Goal: Complete application form: Complete application form

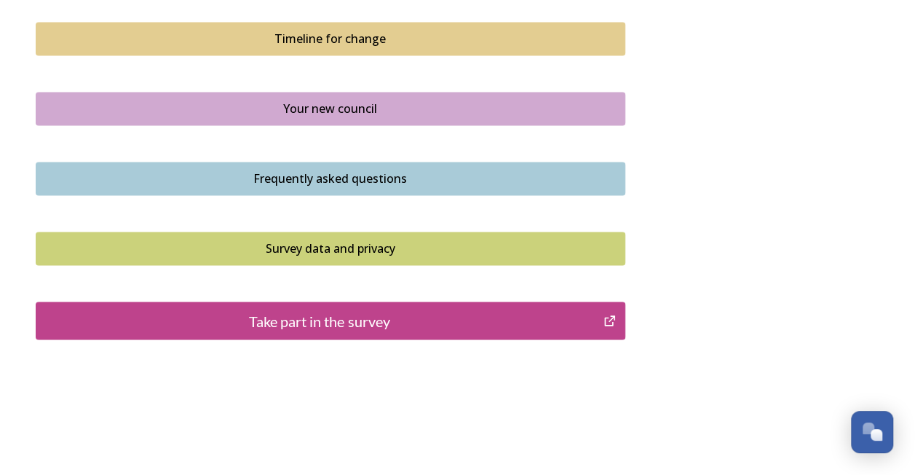
scroll to position [1088, 0]
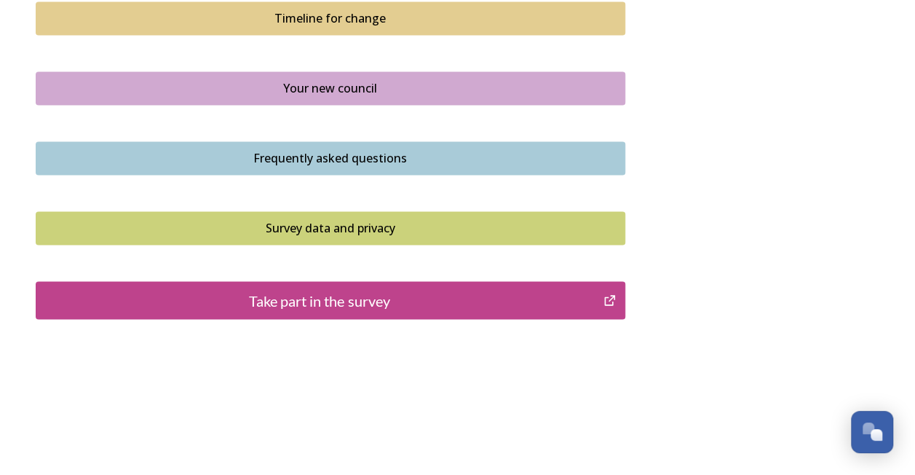
click at [381, 295] on div "Take part in the survey" at bounding box center [320, 300] width 553 height 22
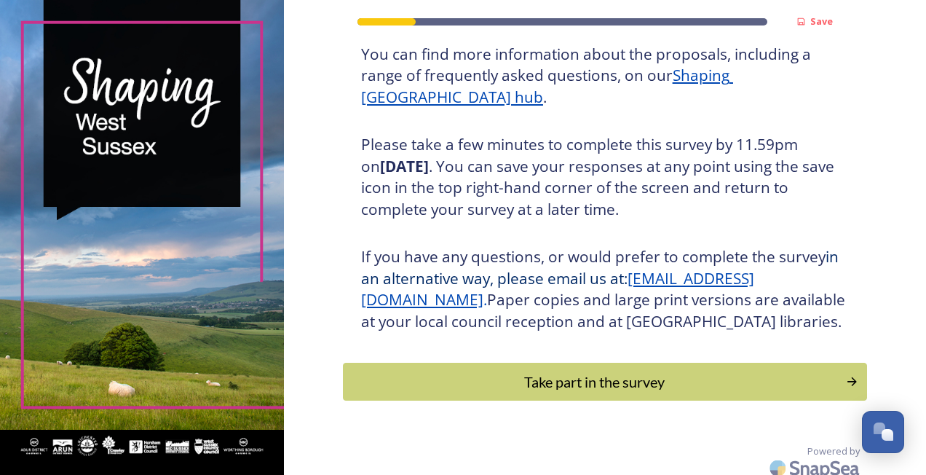
scroll to position [224, 0]
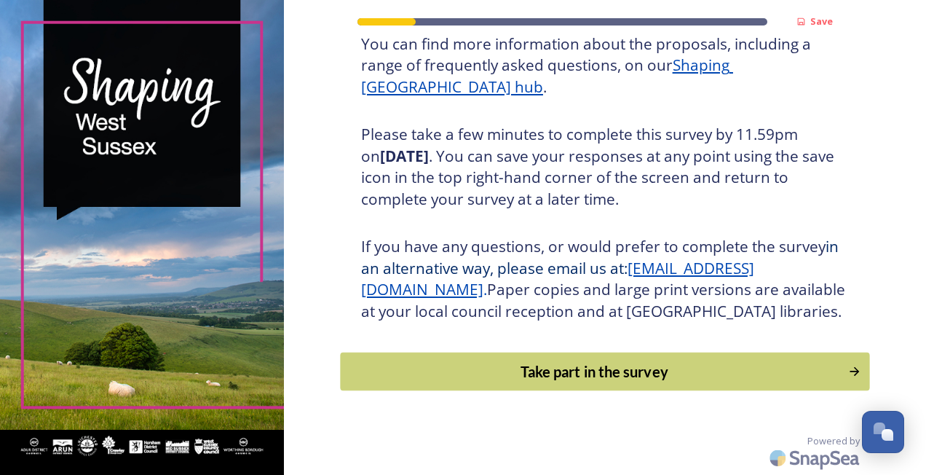
click at [686, 365] on div "Take part in the survey" at bounding box center [594, 371] width 492 height 22
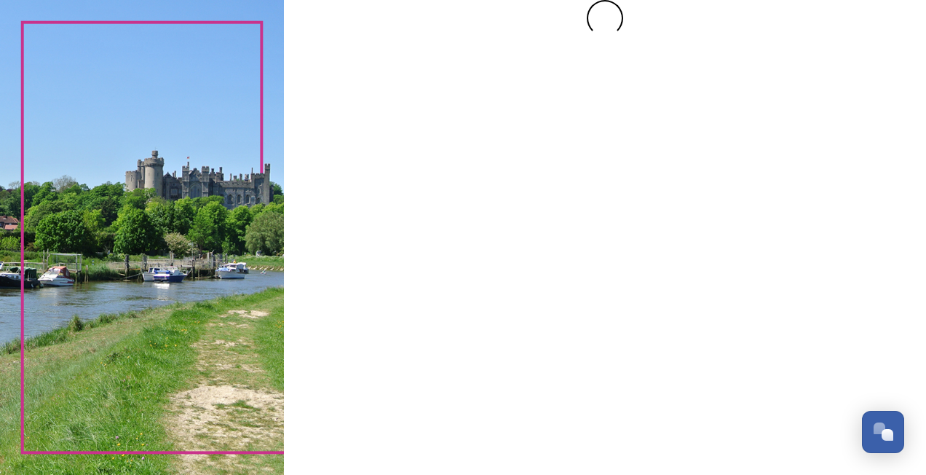
scroll to position [0, 0]
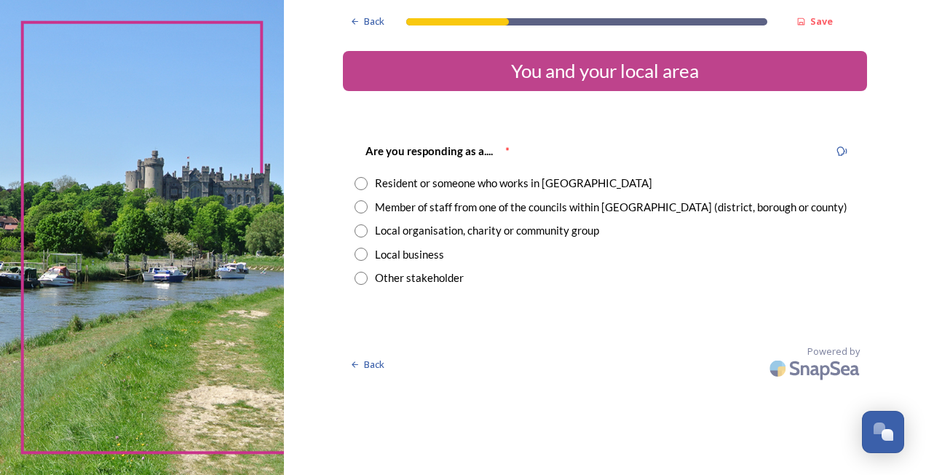
click at [483, 179] on div "Resident or someone who works in [GEOGRAPHIC_DATA]" at bounding box center [513, 183] width 277 height 17
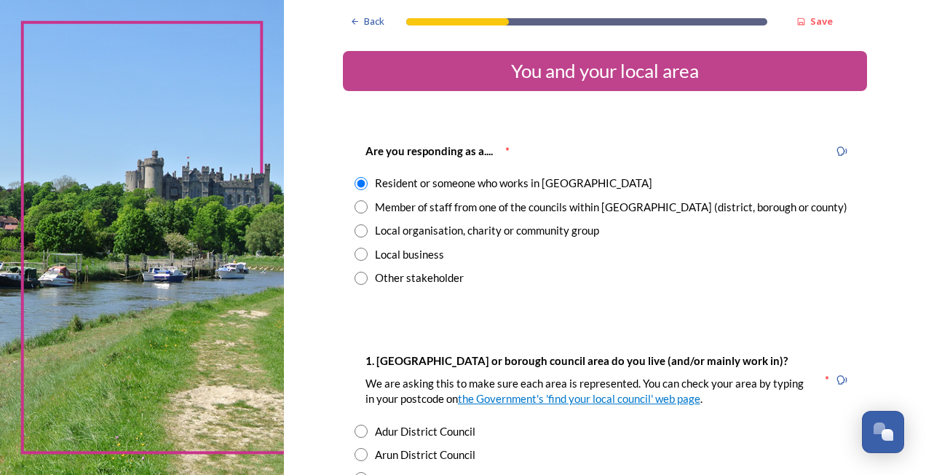
click at [430, 208] on div "Member of staff from one of the councils within [GEOGRAPHIC_DATA] (district, bo…" at bounding box center [611, 207] width 472 height 17
radio input "false"
radio input "true"
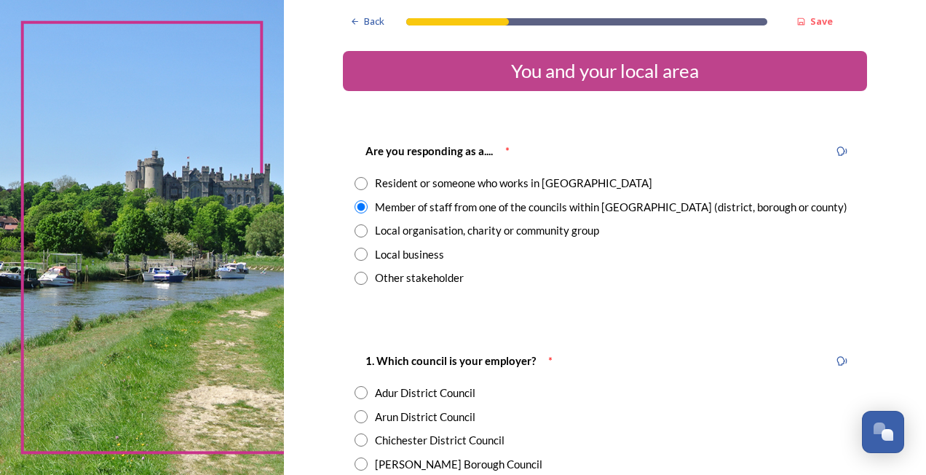
click at [419, 183] on div "Resident or someone who works in [GEOGRAPHIC_DATA]" at bounding box center [513, 183] width 277 height 17
radio input "true"
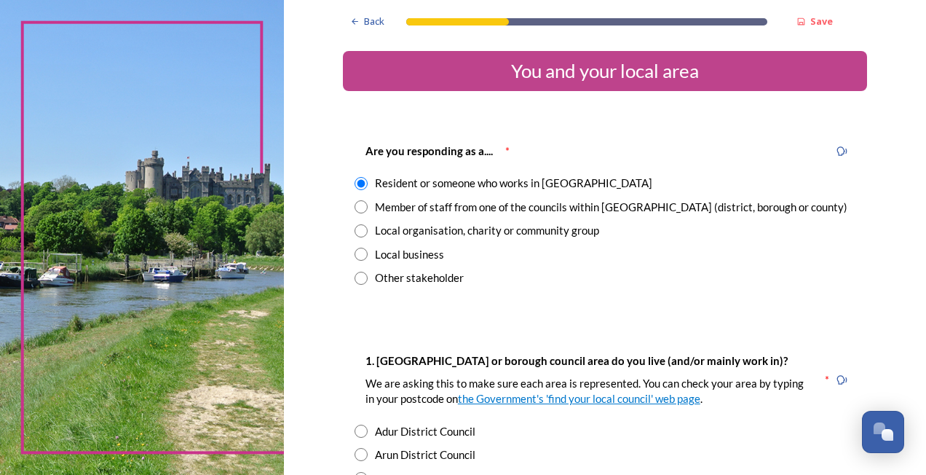
drag, startPoint x: 913, startPoint y: 123, endPoint x: 915, endPoint y: 141, distance: 17.6
click at [915, 141] on div "Back Save You and your local area Are you responding as a.... * Resident or som…" at bounding box center [605, 237] width 642 height 475
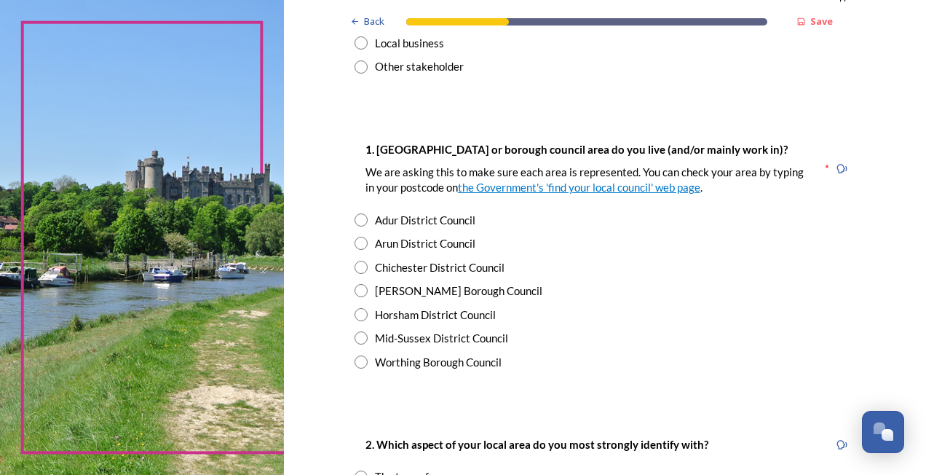
scroll to position [228, 0]
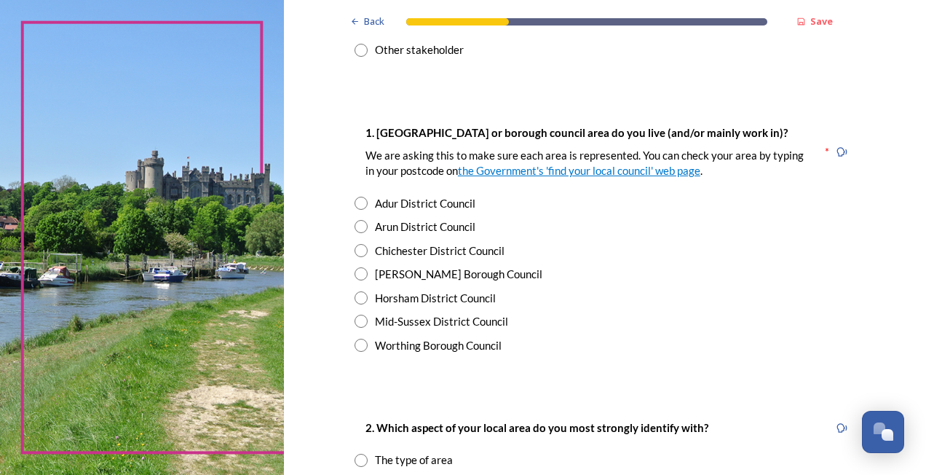
click at [357, 226] on input "radio" at bounding box center [361, 226] width 13 height 13
radio input "true"
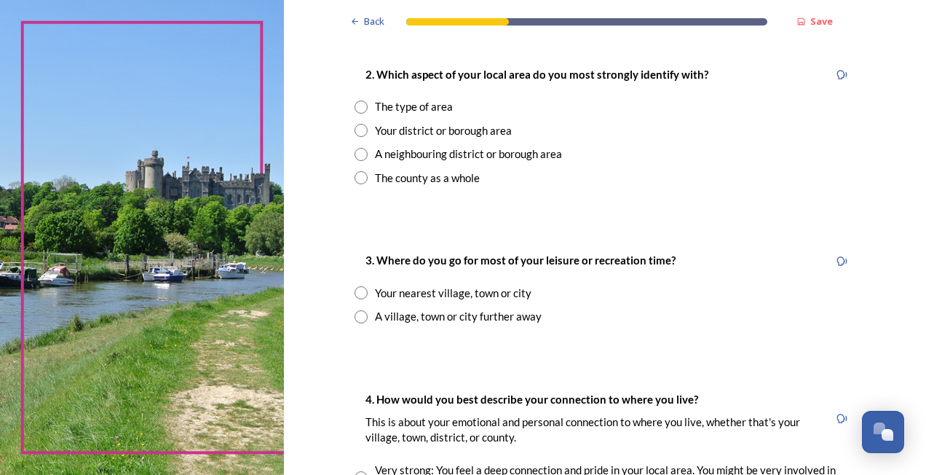
scroll to position [582, 0]
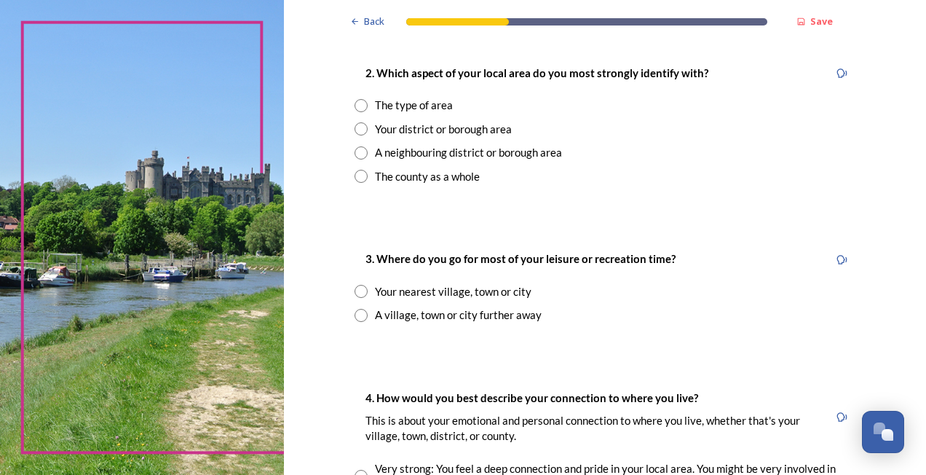
click at [355, 125] on input "radio" at bounding box center [361, 128] width 13 height 13
radio input "true"
click at [355, 291] on input "radio" at bounding box center [361, 291] width 13 height 13
radio input "true"
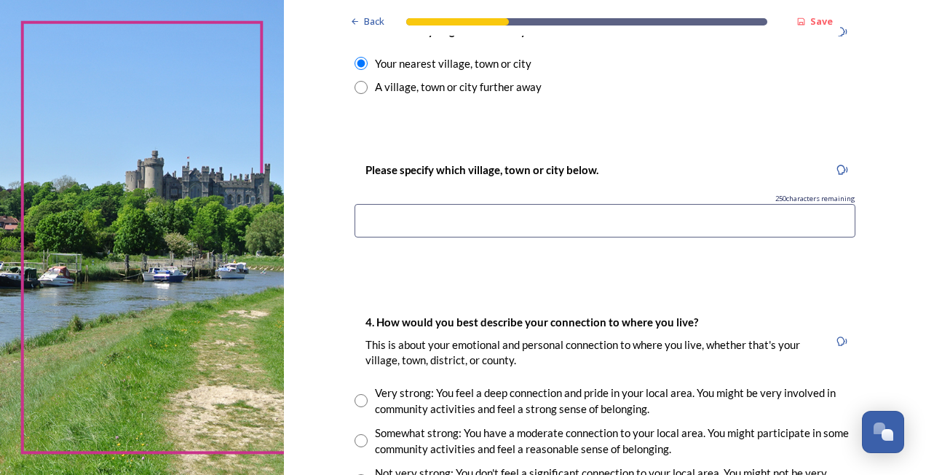
scroll to position [808, 0]
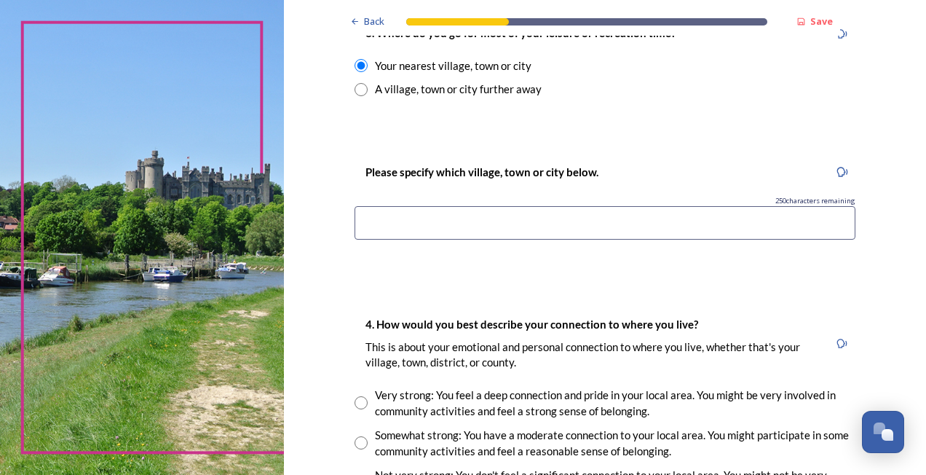
click at [459, 220] on input at bounding box center [605, 222] width 501 height 33
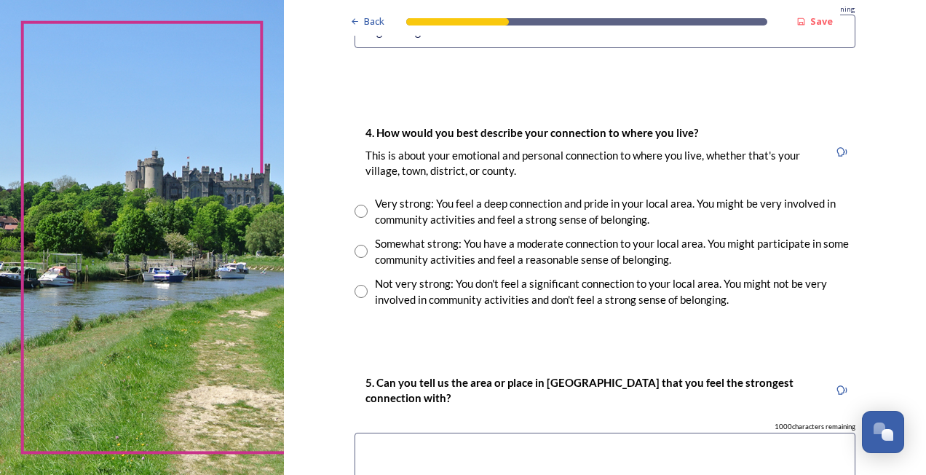
scroll to position [1053, 0]
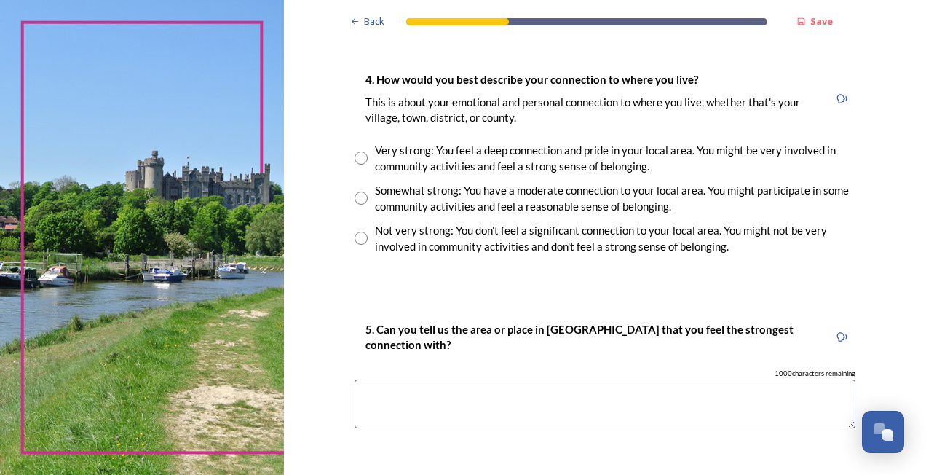
type input "Bognor Regis"
click at [355, 199] on input "radio" at bounding box center [361, 197] width 13 height 13
radio input "true"
click at [607, 397] on textarea at bounding box center [605, 403] width 501 height 49
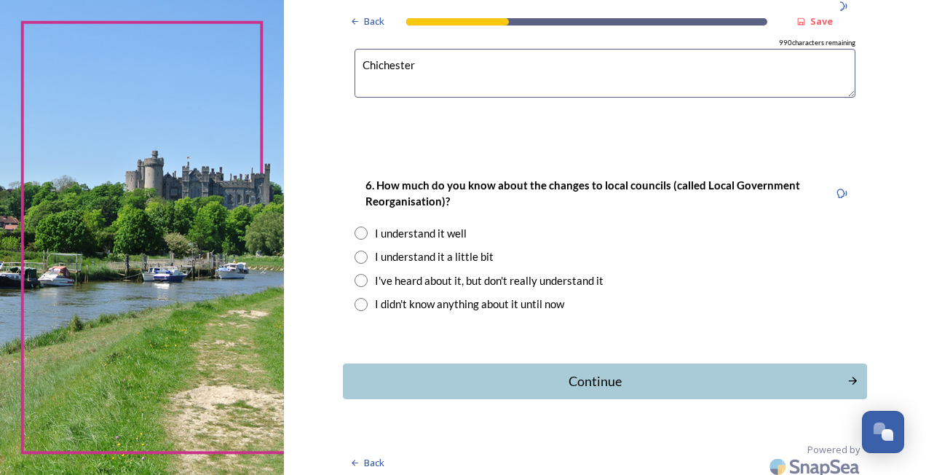
scroll to position [1390, 0]
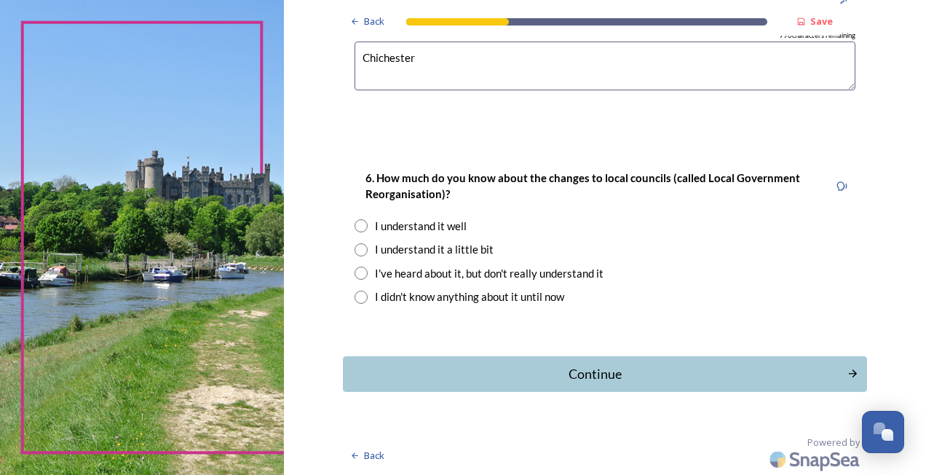
type textarea "Chichester"
click at [418, 270] on div "I've heard about it, but don't really understand it" at bounding box center [489, 273] width 229 height 17
radio input "true"
click at [505, 371] on div "Continue" at bounding box center [594, 374] width 493 height 20
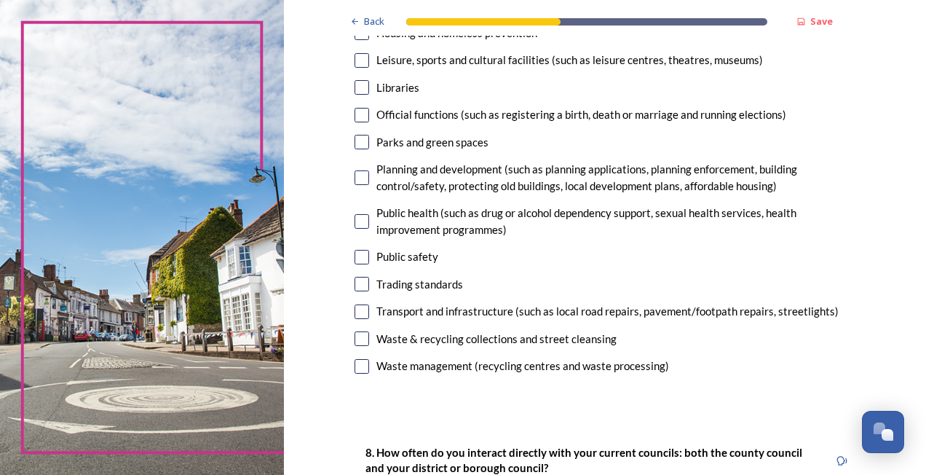
scroll to position [422, 0]
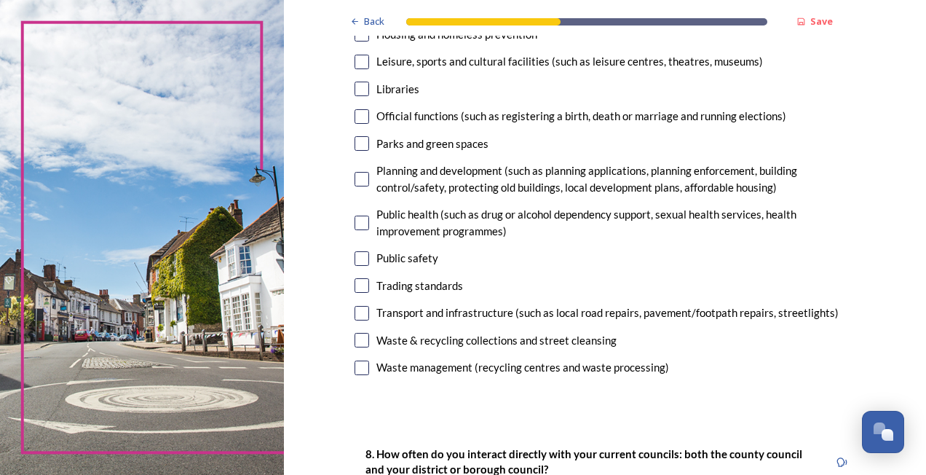
click at [360, 140] on input "checkbox" at bounding box center [362, 143] width 15 height 15
checkbox input "true"
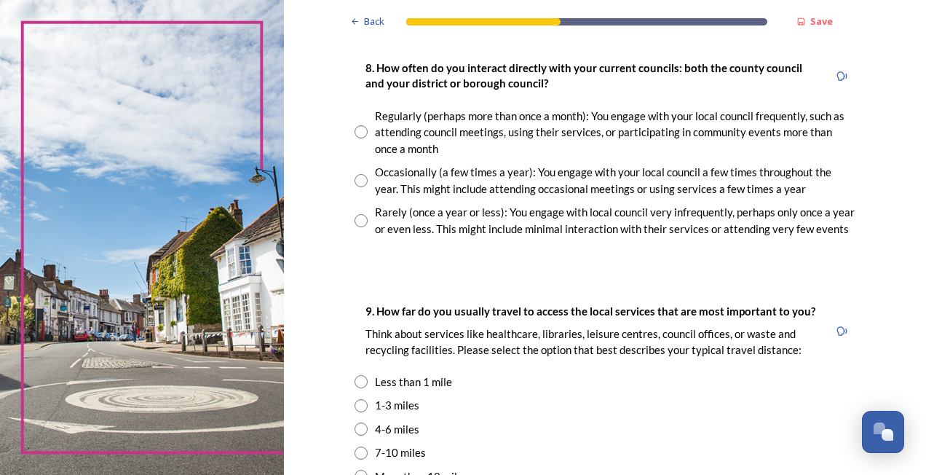
scroll to position [818, 0]
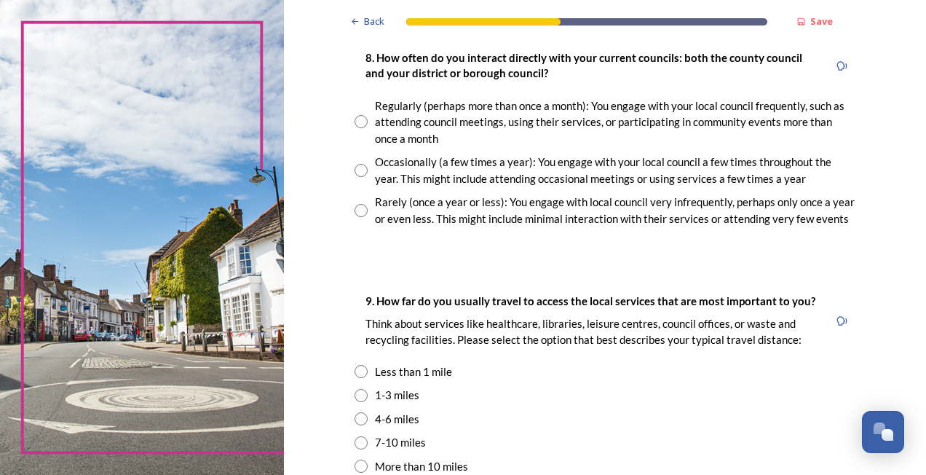
click at [355, 206] on input "radio" at bounding box center [361, 210] width 13 height 13
radio input "true"
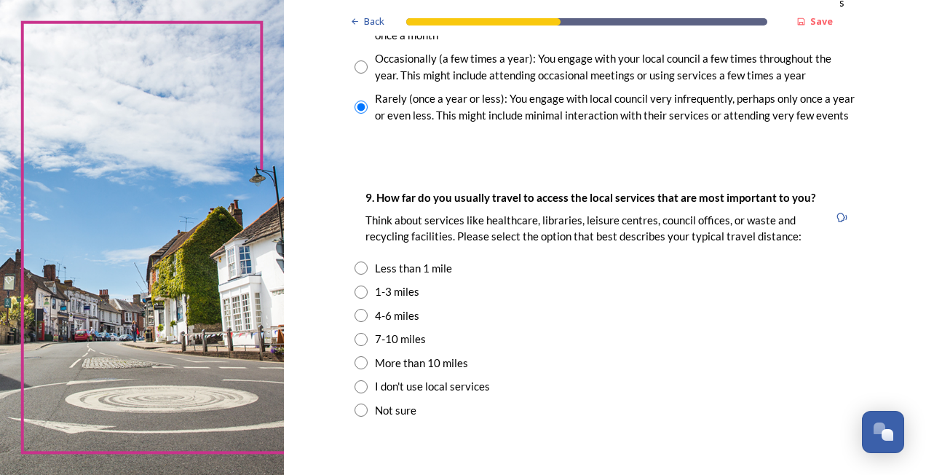
scroll to position [948, 0]
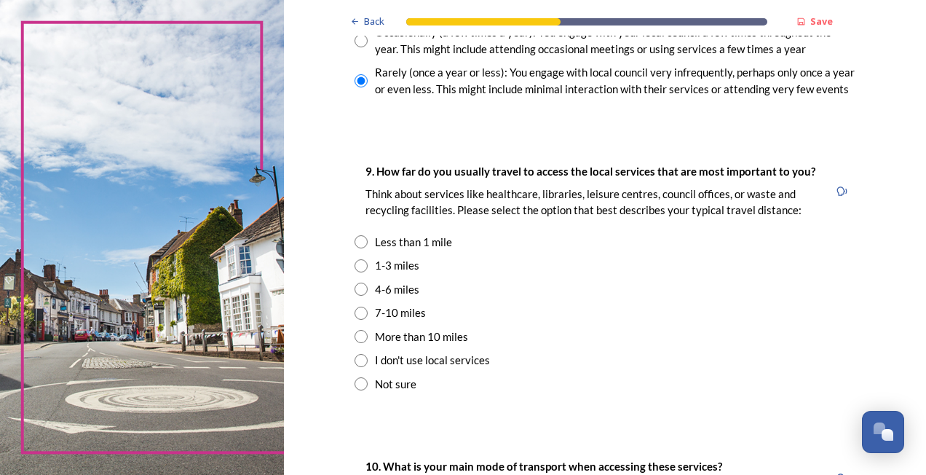
click at [392, 266] on div "1-3 miles" at bounding box center [397, 265] width 44 height 17
radio input "true"
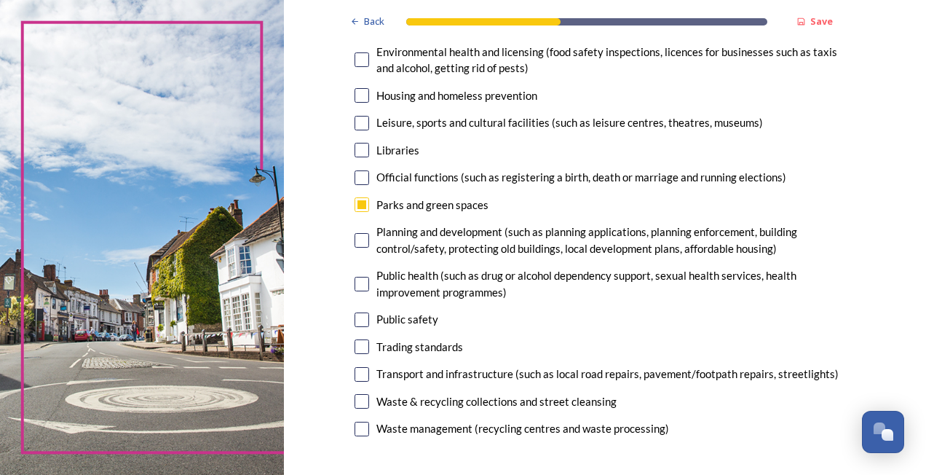
scroll to position [371, 0]
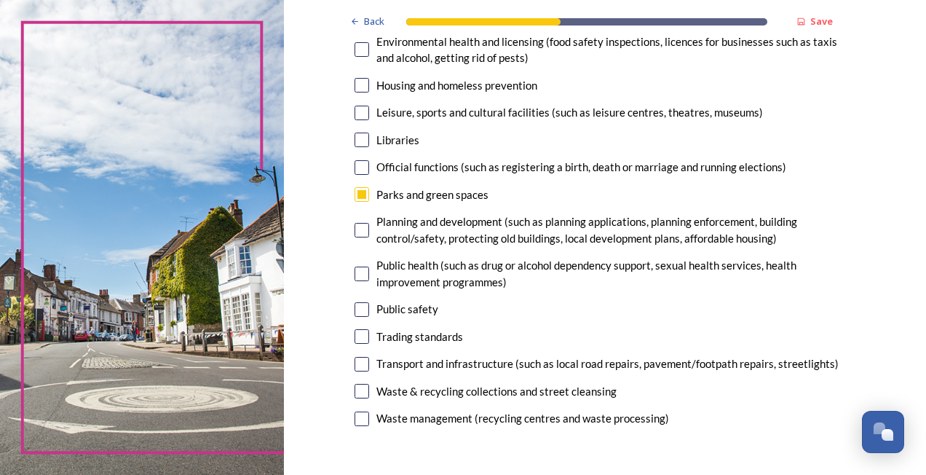
click at [355, 420] on input "checkbox" at bounding box center [362, 418] width 15 height 15
checkbox input "true"
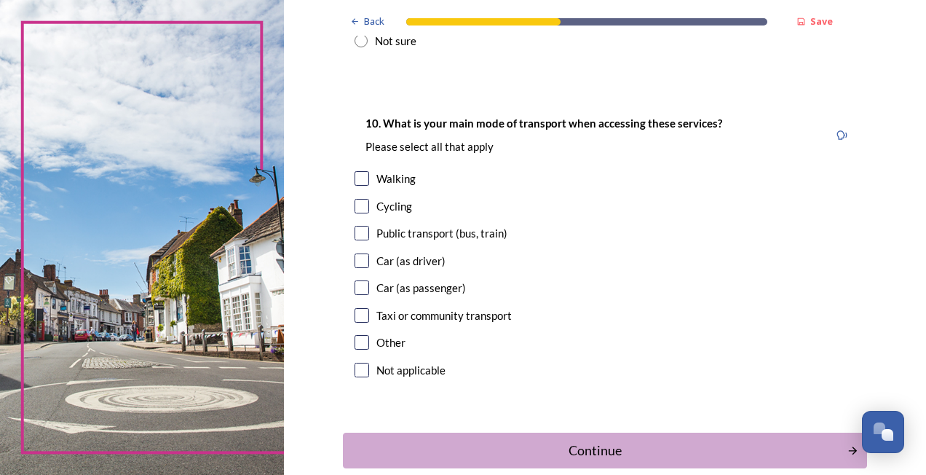
scroll to position [1293, 0]
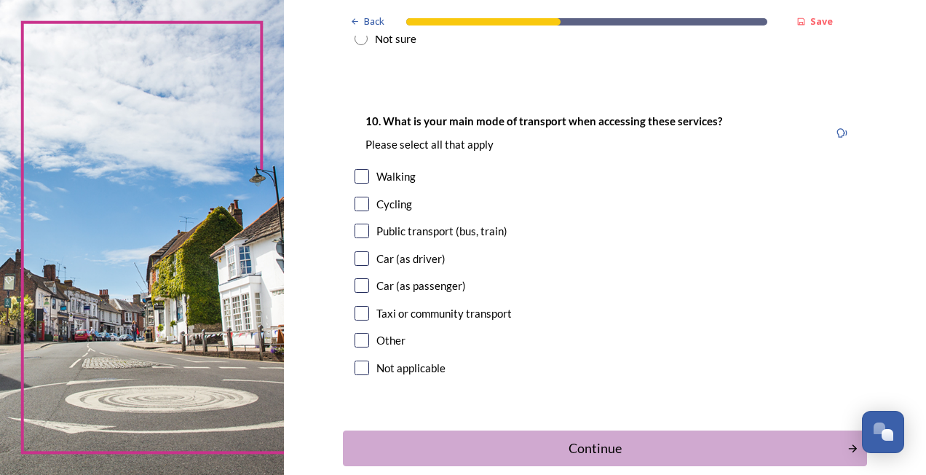
click at [384, 251] on div "Car (as driver)" at bounding box center [410, 258] width 69 height 17
checkbox input "true"
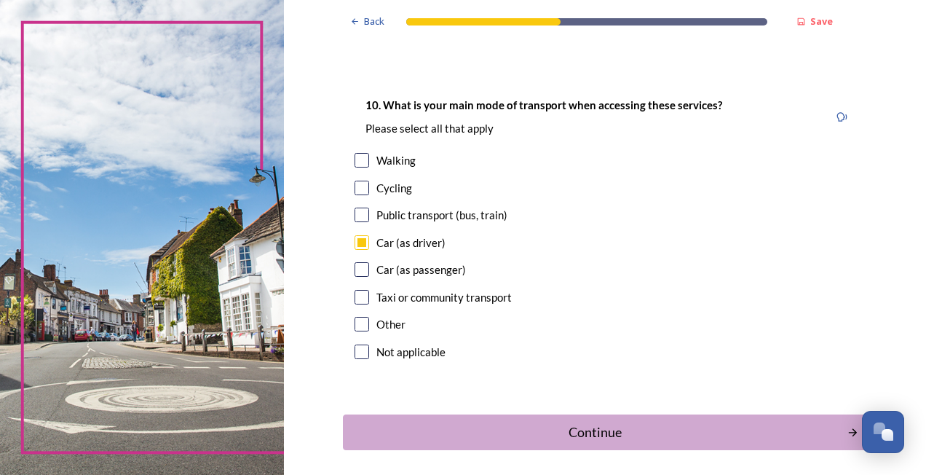
scroll to position [1368, 0]
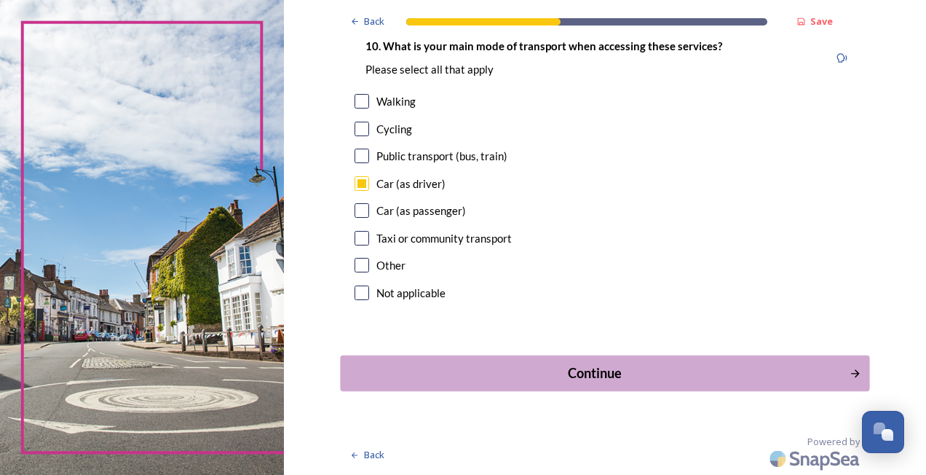
click at [745, 363] on div "Continue" at bounding box center [594, 373] width 493 height 20
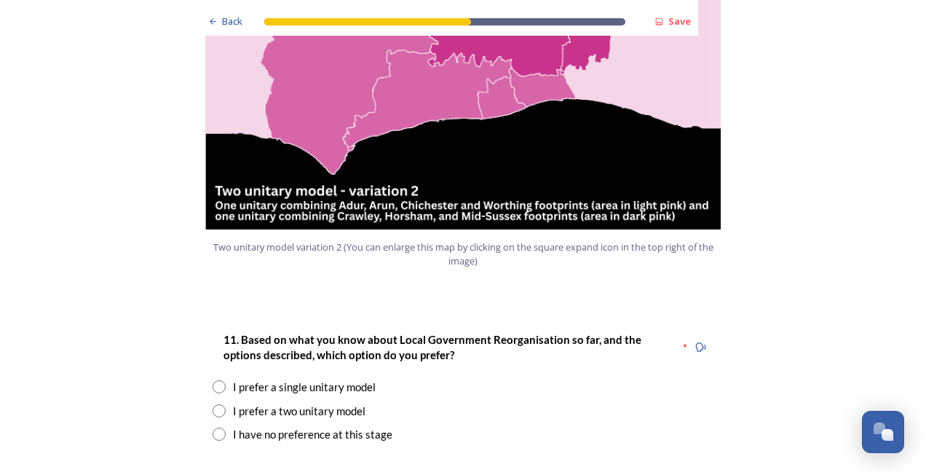
scroll to position [1686, 0]
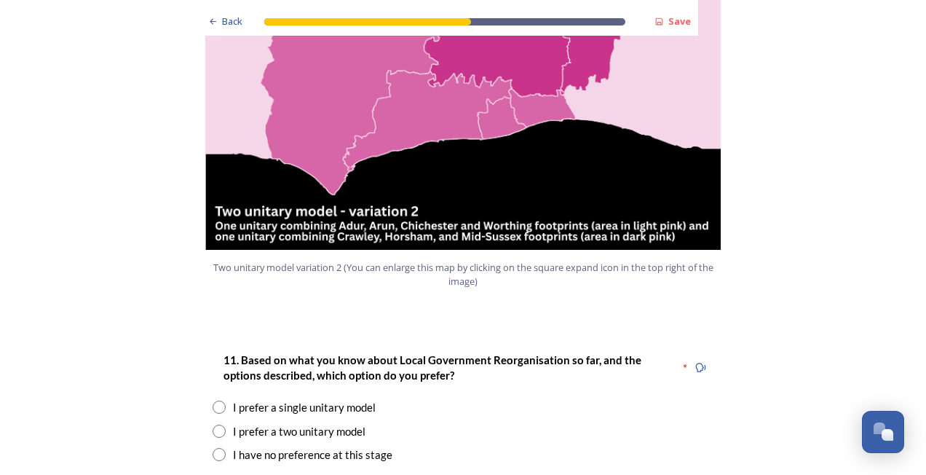
click at [215, 400] on input "radio" at bounding box center [219, 406] width 13 height 13
radio input "true"
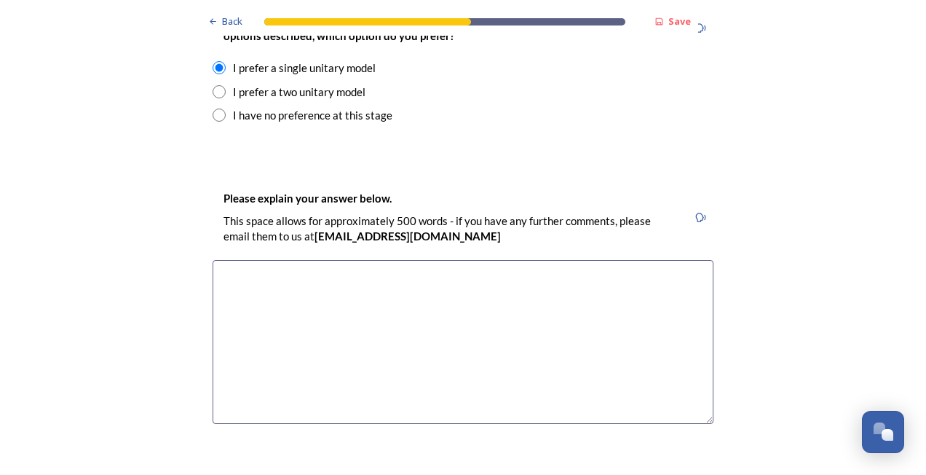
scroll to position [2041, 0]
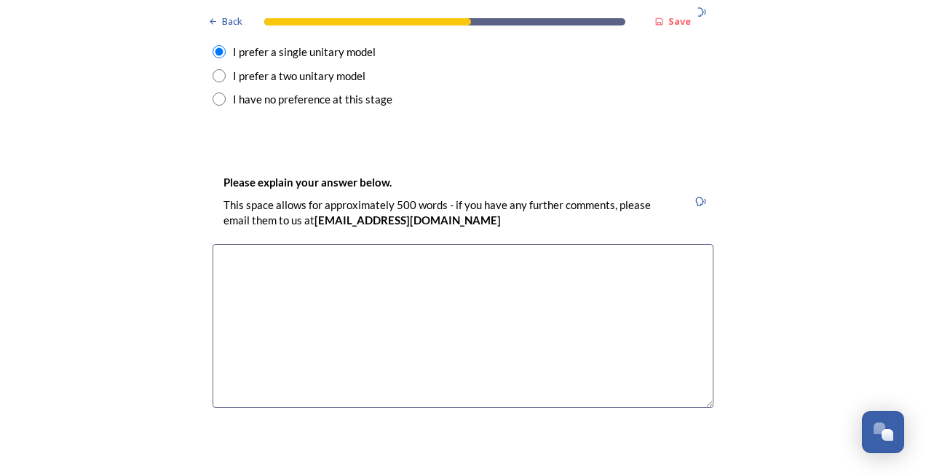
click at [574, 244] on textarea at bounding box center [463, 326] width 501 height 164
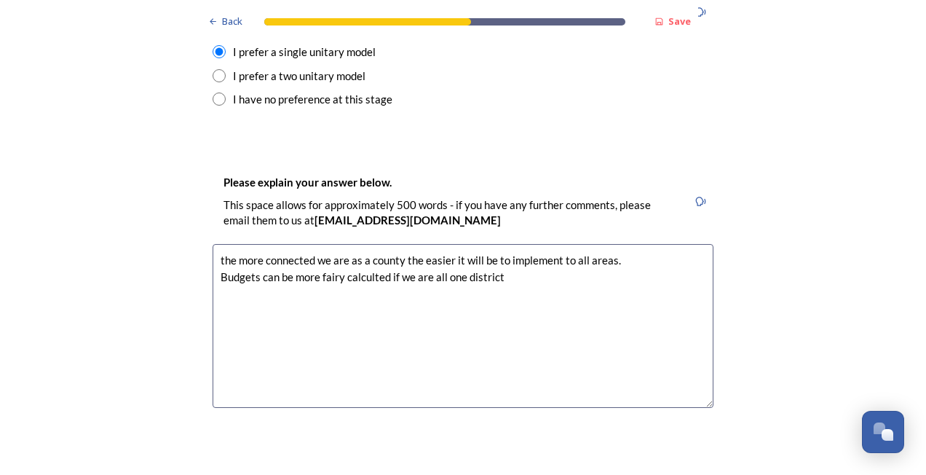
click at [363, 244] on textarea "the more connected we are as a county the easier it will be to implement to all…" at bounding box center [463, 326] width 501 height 164
click at [569, 244] on textarea "the more connected we are as a county the easier it will be to implement to all…" at bounding box center [463, 326] width 501 height 164
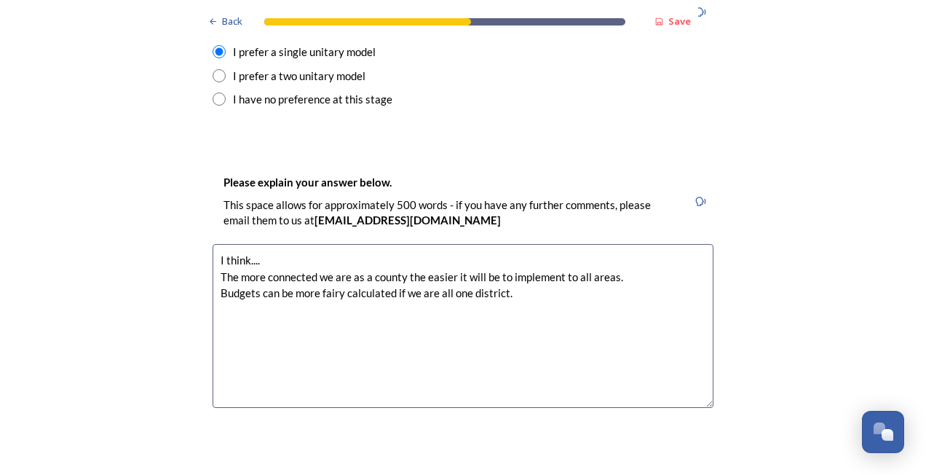
click at [555, 244] on textarea "I think.... The more connected we are as a county the easier it will be to impl…" at bounding box center [463, 326] width 501 height 164
click at [633, 244] on textarea "I think.... The more connected we are as a county the easier it will be to impl…" at bounding box center [463, 326] width 501 height 164
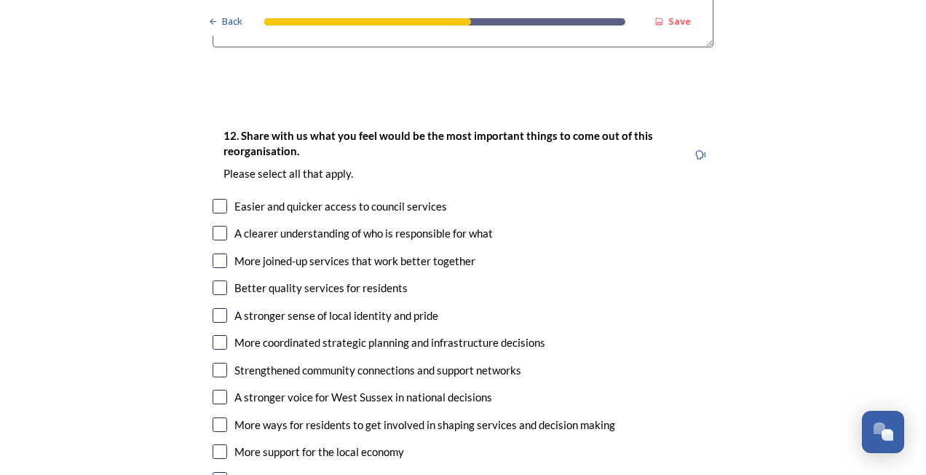
scroll to position [2407, 0]
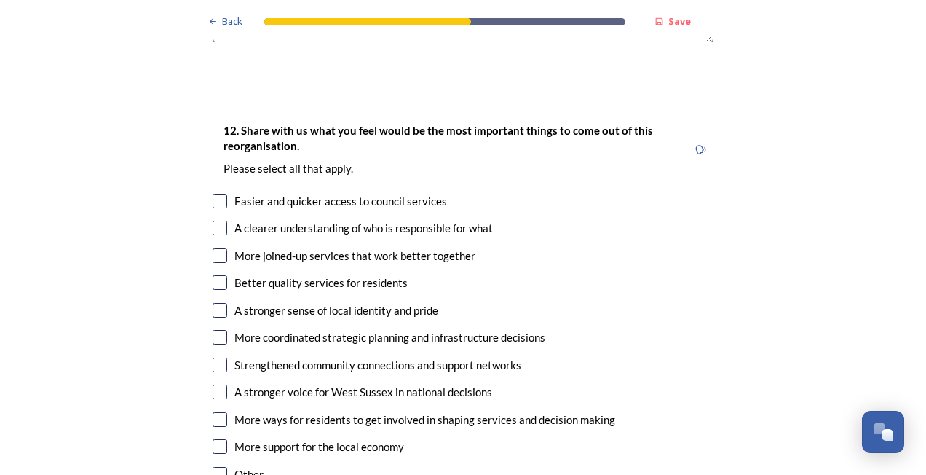
type textarea "I think.... The more connected we are as a county the easier it will be to impl…"
click at [216, 248] on input "checkbox" at bounding box center [220, 255] width 15 height 15
checkbox input "true"
click at [213, 275] on input "checkbox" at bounding box center [220, 282] width 15 height 15
checkbox input "true"
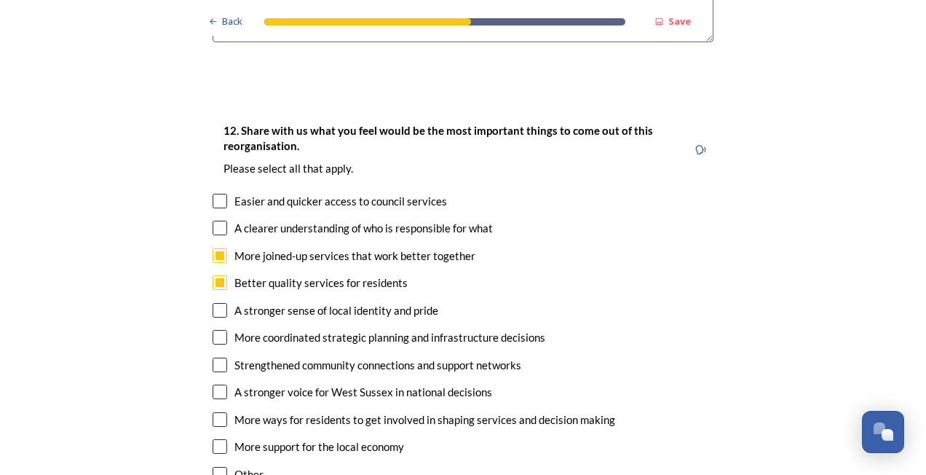
click at [213, 389] on div "12. Share with us what you feel would be the most important things to come out …" at bounding box center [463, 303] width 524 height 393
click at [213, 439] on input "checkbox" at bounding box center [220, 446] width 15 height 15
checkbox input "true"
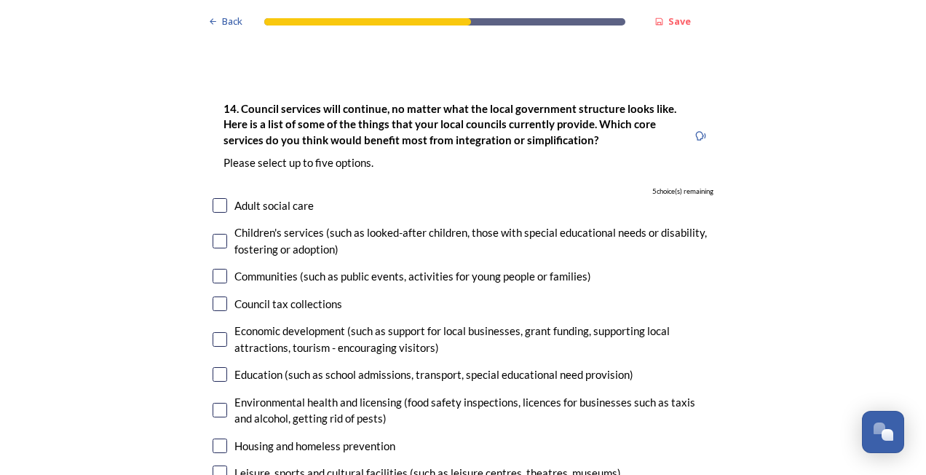
scroll to position [3213, 0]
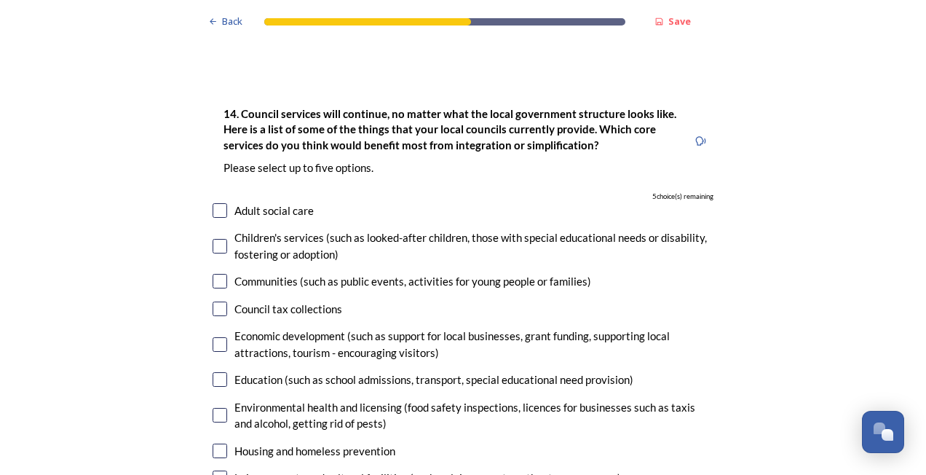
click at [215, 203] on input "checkbox" at bounding box center [220, 210] width 15 height 15
checkbox input "true"
click at [215, 239] on input "checkbox" at bounding box center [220, 246] width 15 height 15
checkbox input "true"
click at [213, 301] on input "checkbox" at bounding box center [220, 308] width 15 height 15
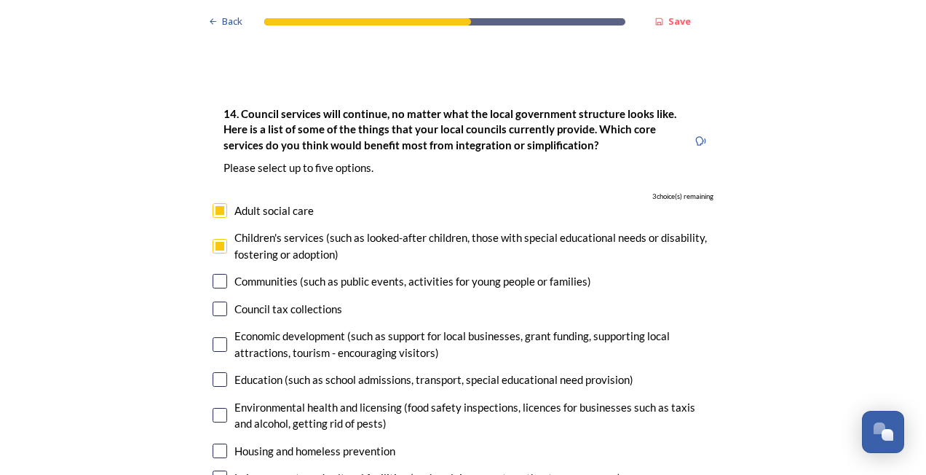
checkbox input "true"
click at [213, 337] on input "checkbox" at bounding box center [220, 344] width 15 height 15
checkbox input "true"
click at [213, 372] on input "checkbox" at bounding box center [220, 379] width 15 height 15
checkbox input "true"
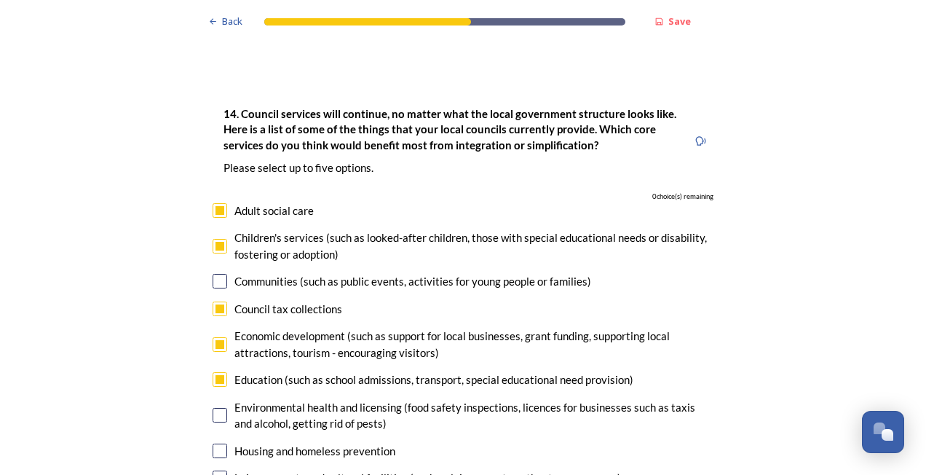
click at [213, 408] on input "checkbox" at bounding box center [220, 415] width 15 height 15
checkbox input "false"
click at [215, 443] on input "checkbox" at bounding box center [220, 450] width 15 height 15
click at [219, 443] on input "checkbox" at bounding box center [220, 450] width 15 height 15
checkbox input "false"
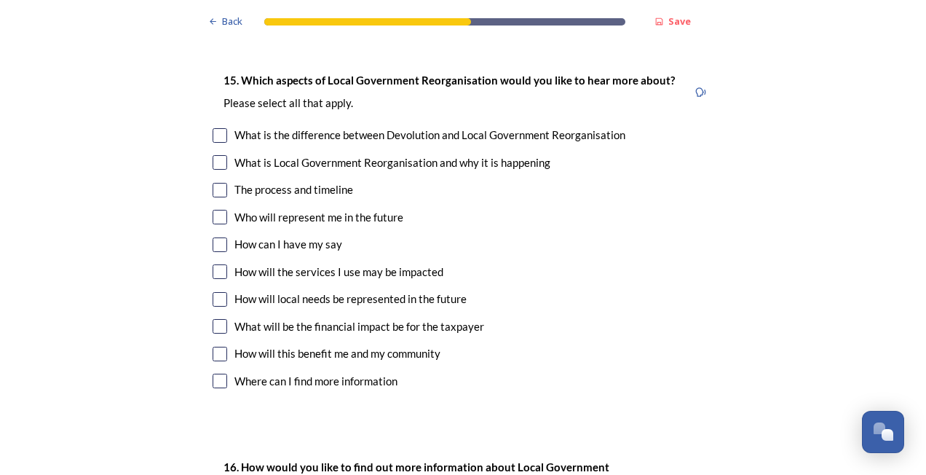
scroll to position [4019, 0]
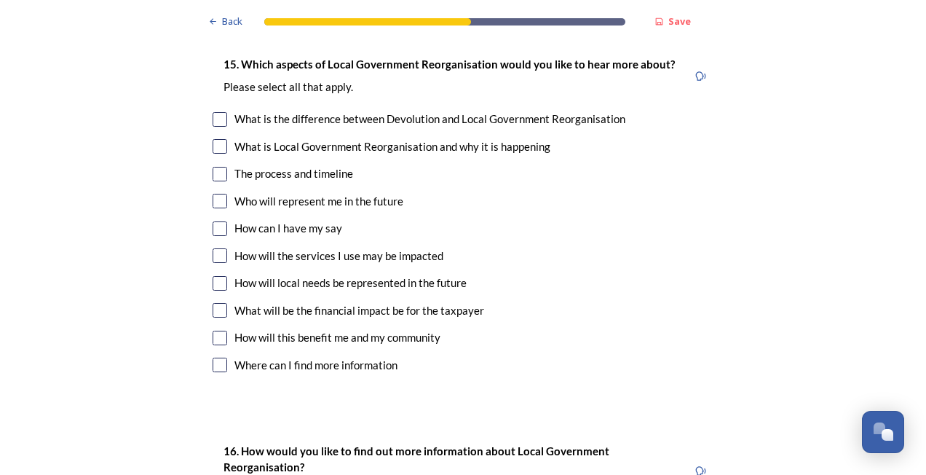
click at [360, 329] on div "How will this benefit me and my community" at bounding box center [337, 337] width 206 height 17
checkbox input "true"
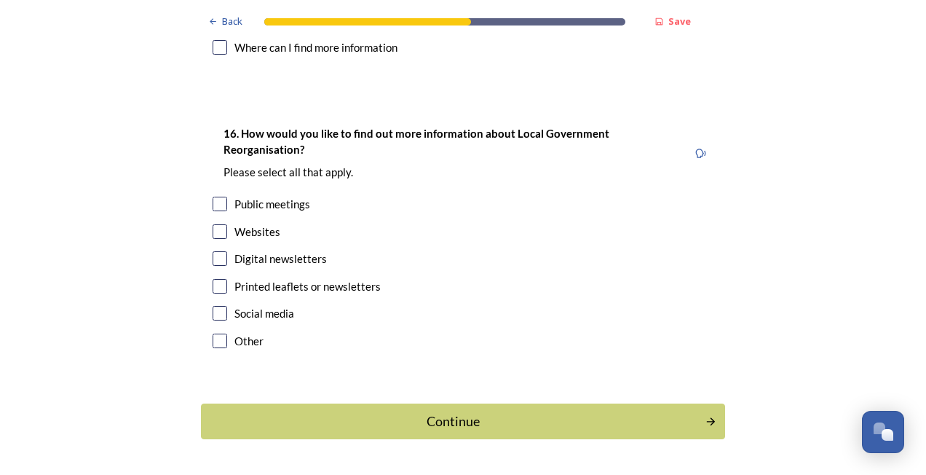
scroll to position [4341, 0]
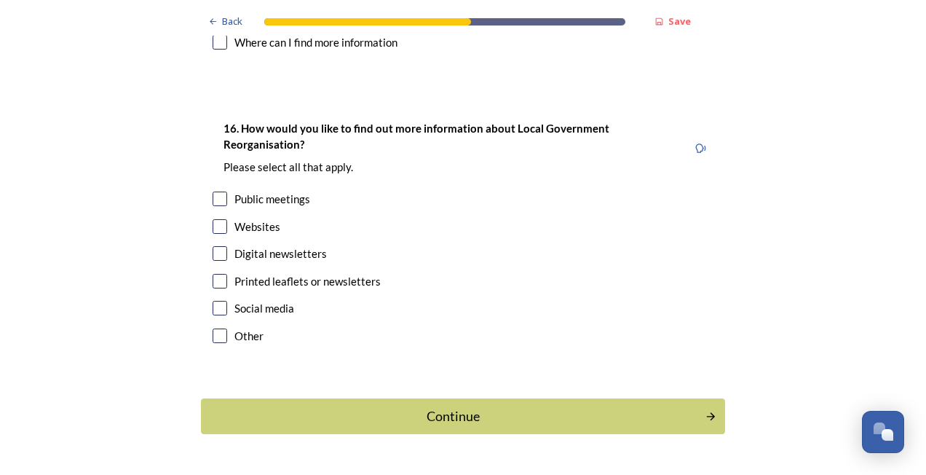
click at [234, 328] on div "Other" at bounding box center [248, 336] width 29 height 17
checkbox input "true"
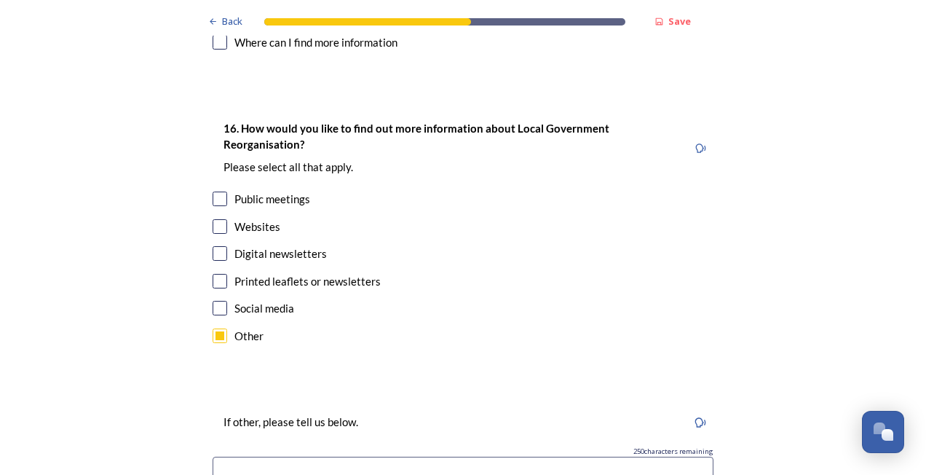
click at [491, 446] on div "If other, please tell us below. 250 characters remaining" at bounding box center [463, 456] width 524 height 116
click at [485, 456] on input at bounding box center [463, 472] width 501 height 33
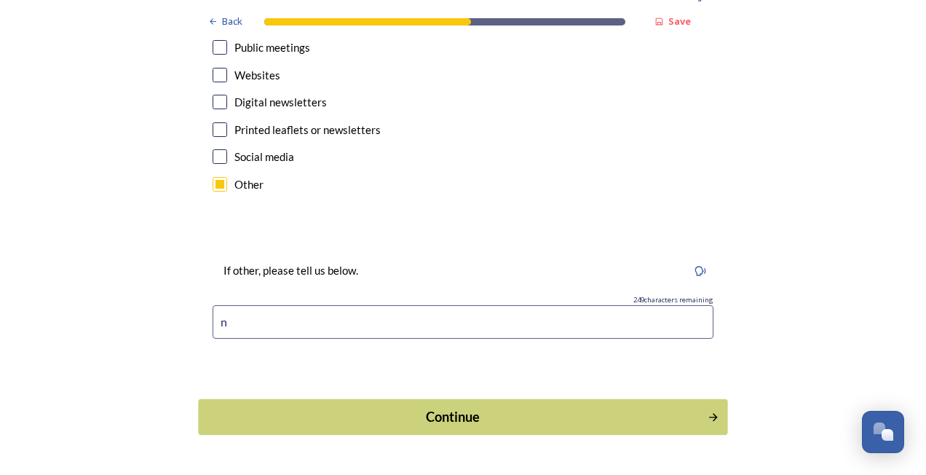
type input "n"
click at [651, 407] on div "Continue" at bounding box center [453, 417] width 493 height 20
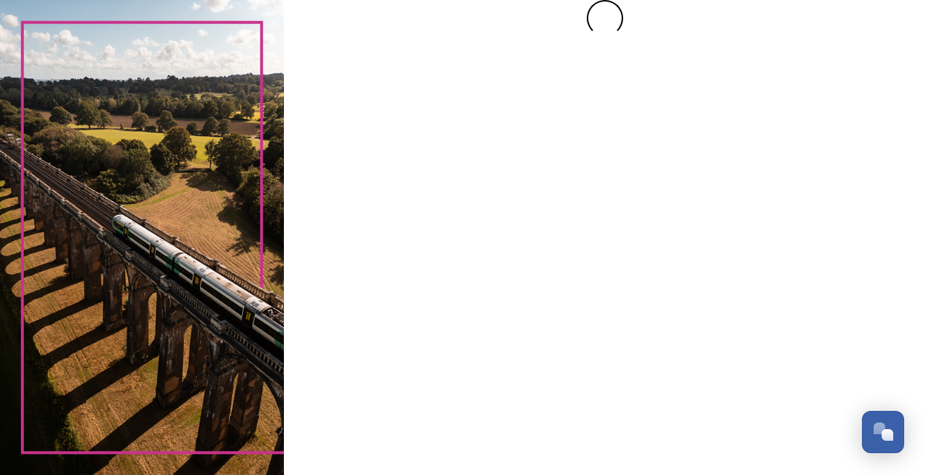
scroll to position [0, 0]
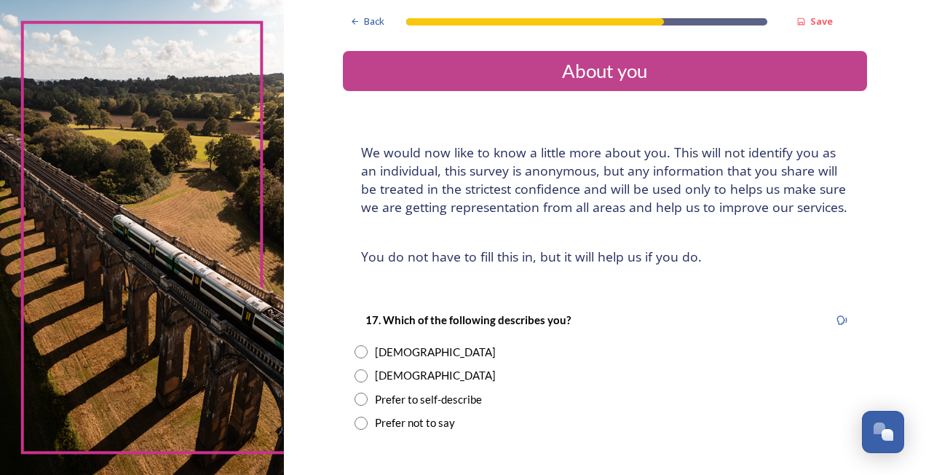
click at [375, 373] on div "Male" at bounding box center [435, 375] width 121 height 17
radio input "true"
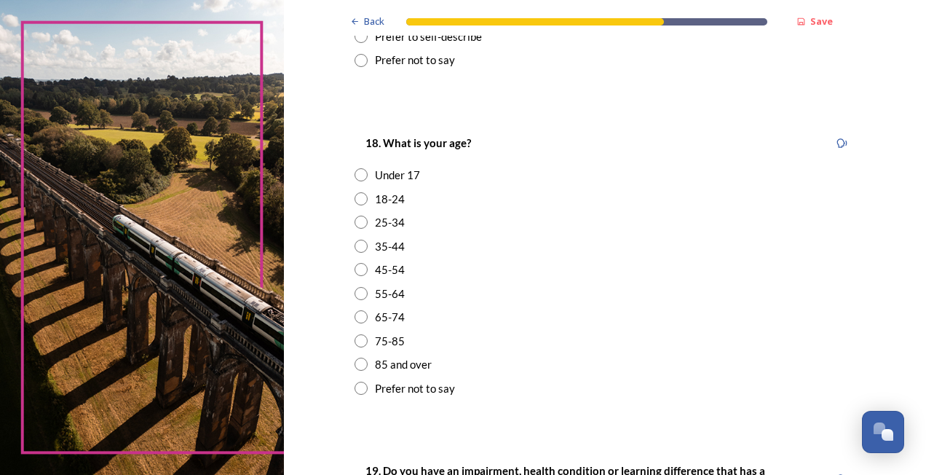
scroll to position [392, 0]
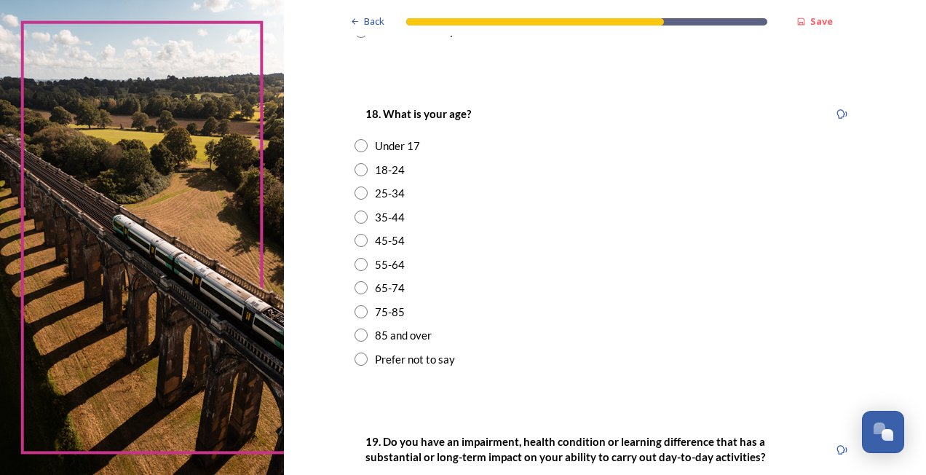
click at [358, 240] on input "radio" at bounding box center [361, 240] width 13 height 13
radio input "true"
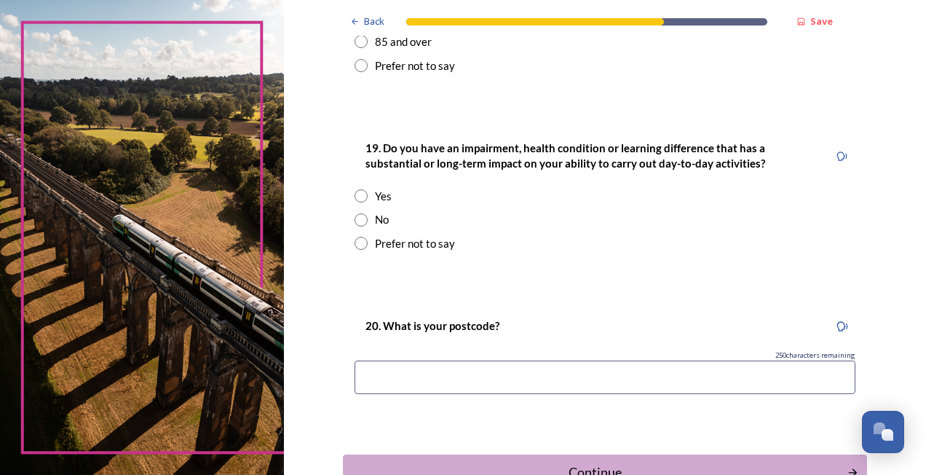
scroll to position [688, 0]
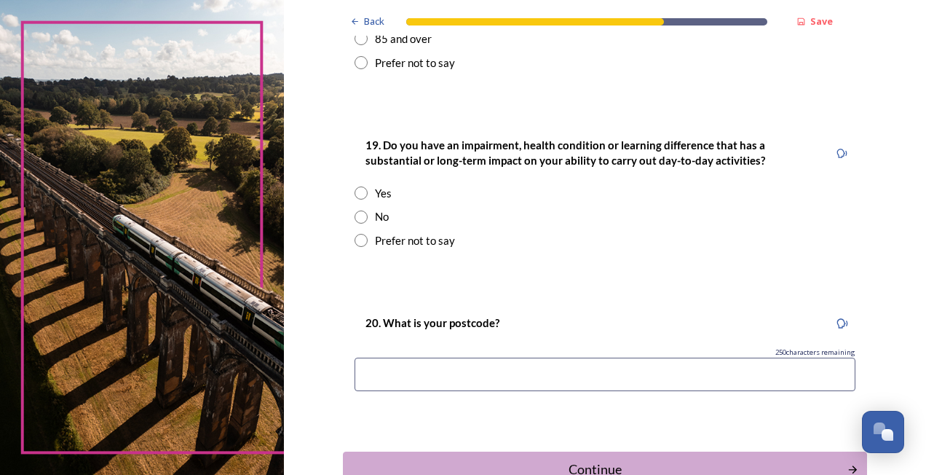
click at [360, 215] on input "radio" at bounding box center [361, 216] width 13 height 13
radio input "true"
click at [379, 371] on input at bounding box center [605, 373] width 501 height 33
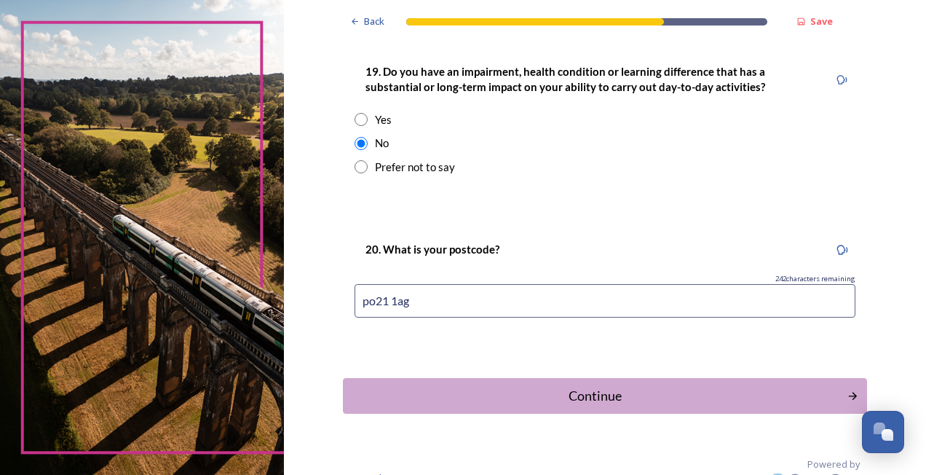
scroll to position [783, 0]
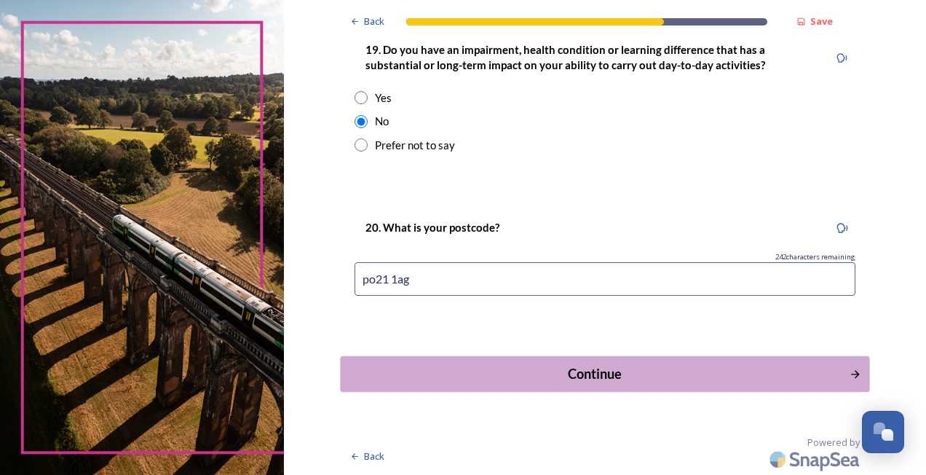
type input "po21 1ag"
click at [739, 379] on div "Continue" at bounding box center [594, 374] width 493 height 20
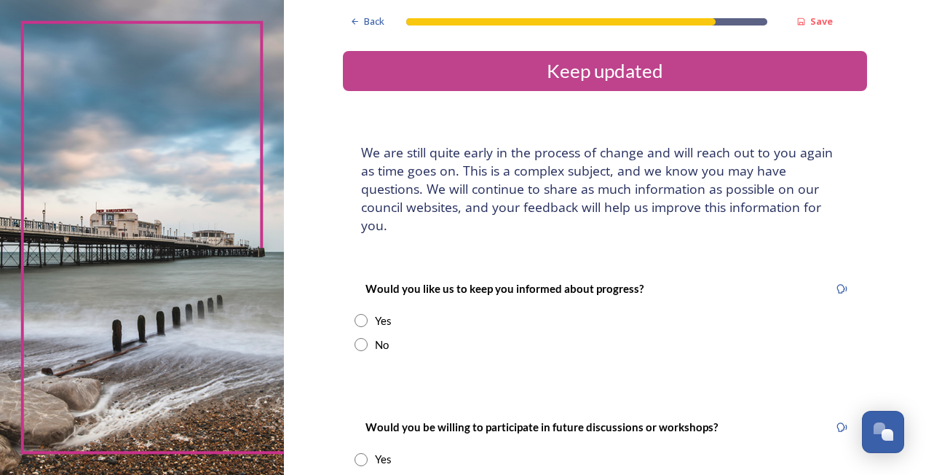
click at [361, 338] on input "radio" at bounding box center [361, 344] width 13 height 13
radio input "true"
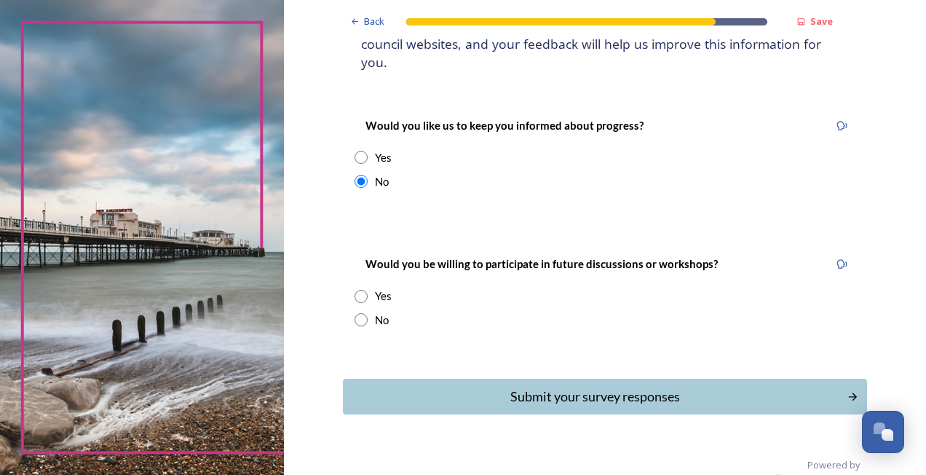
scroll to position [169, 0]
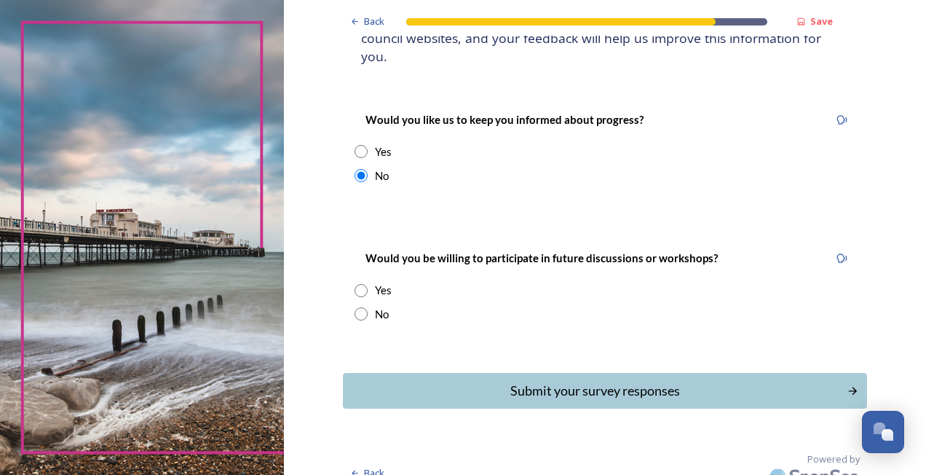
click at [368, 282] on div "Yes" at bounding box center [605, 290] width 501 height 17
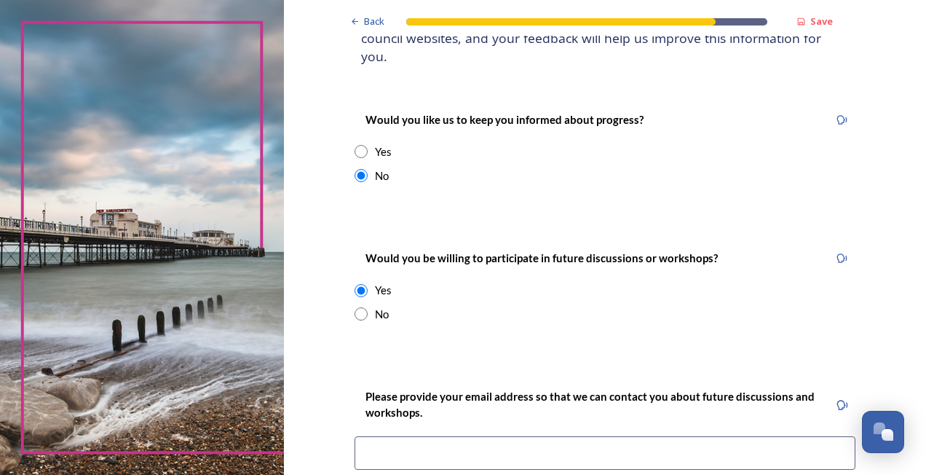
click at [375, 282] on div "Yes" at bounding box center [383, 290] width 17 height 17
radio input "false"
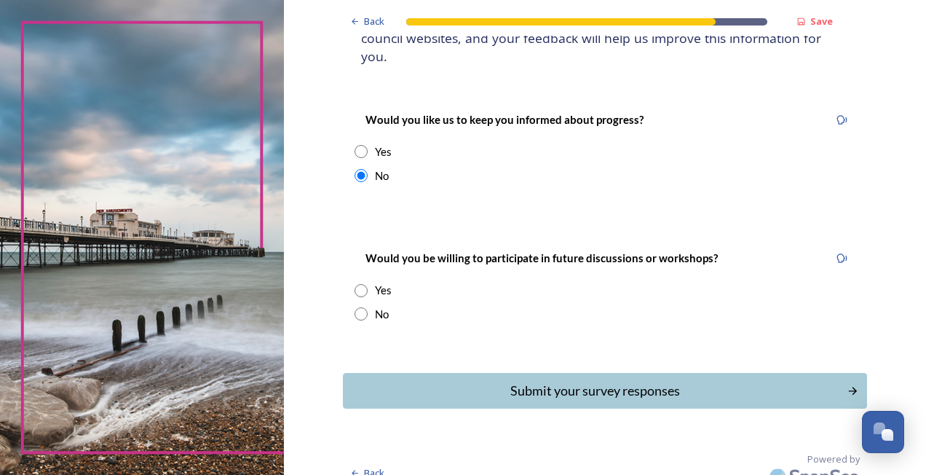
click at [365, 306] on div "No" at bounding box center [605, 314] width 501 height 17
radio input "true"
click at [455, 381] on div "Submit your survey responses" at bounding box center [594, 391] width 493 height 20
